Goal: Information Seeking & Learning: Learn about a topic

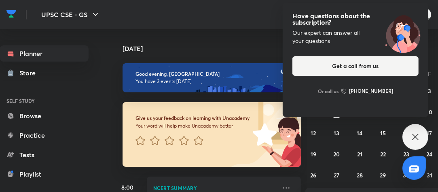
click at [417, 130] on div "Have questions about the subscription? Our expert can answer all your questions…" at bounding box center [416, 137] width 26 height 26
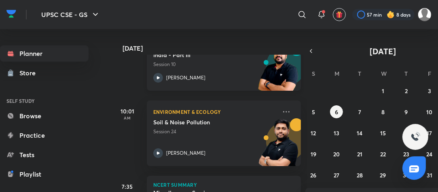
scroll to position [207, 0]
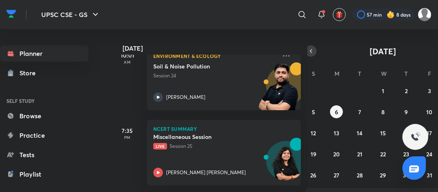
click at [315, 49] on button "button" at bounding box center [311, 50] width 11 height 11
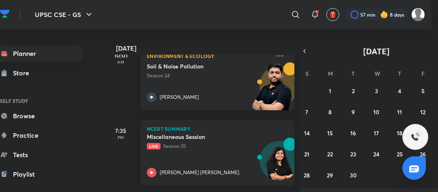
scroll to position [0, 23]
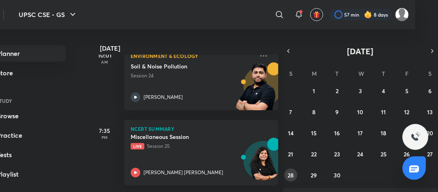
click at [290, 177] on abbr "28" at bounding box center [291, 175] width 6 height 8
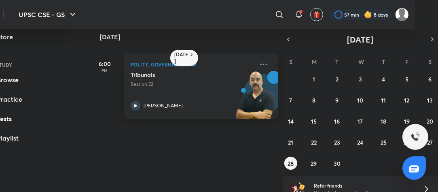
scroll to position [46, 23]
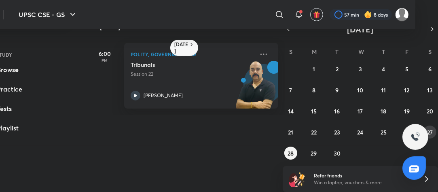
click at [432, 131] on abbr "27" at bounding box center [431, 132] width 6 height 8
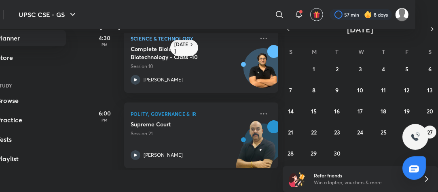
scroll to position [171, 0]
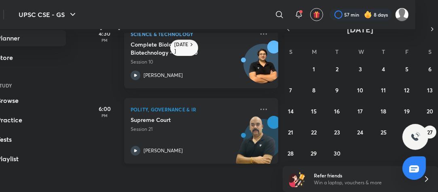
click at [186, 122] on h5 "Supreme Court" at bounding box center [181, 120] width 101 height 8
click at [238, 117] on img at bounding box center [256, 144] width 45 height 56
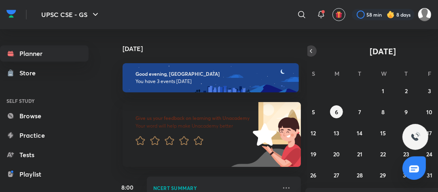
click at [314, 50] on icon "button" at bounding box center [311, 50] width 6 height 7
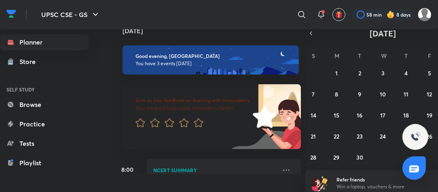
scroll to position [22, 0]
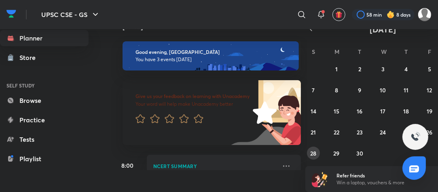
click at [317, 154] on button "28" at bounding box center [313, 153] width 13 height 13
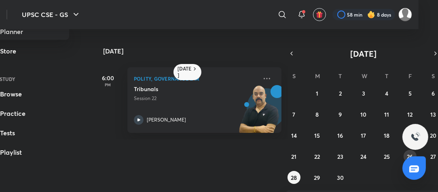
scroll to position [22, 23]
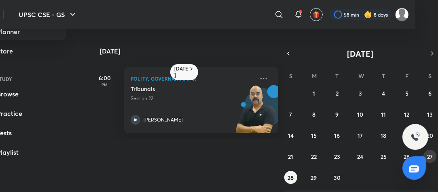
click at [429, 153] on abbr "27" at bounding box center [431, 157] width 6 height 8
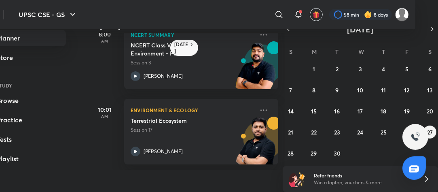
scroll to position [171, 0]
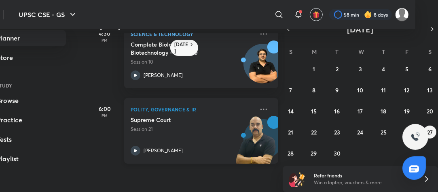
click at [190, 129] on p "Session 21" at bounding box center [192, 129] width 123 height 7
click at [170, 130] on p "Session 21" at bounding box center [192, 129] width 123 height 7
